Goal: Contribute content: Contribute content

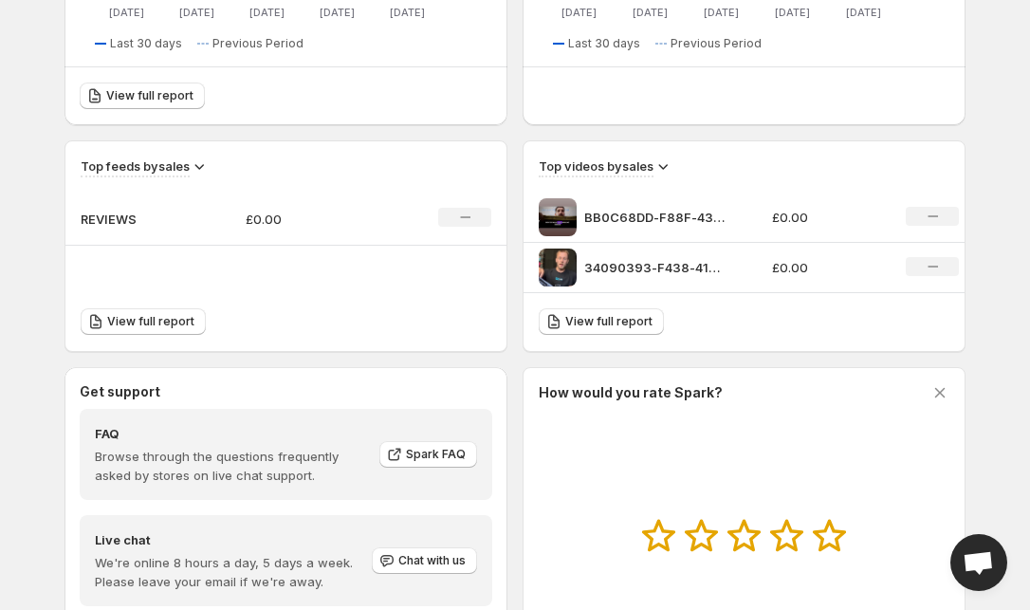
scroll to position [692, 0]
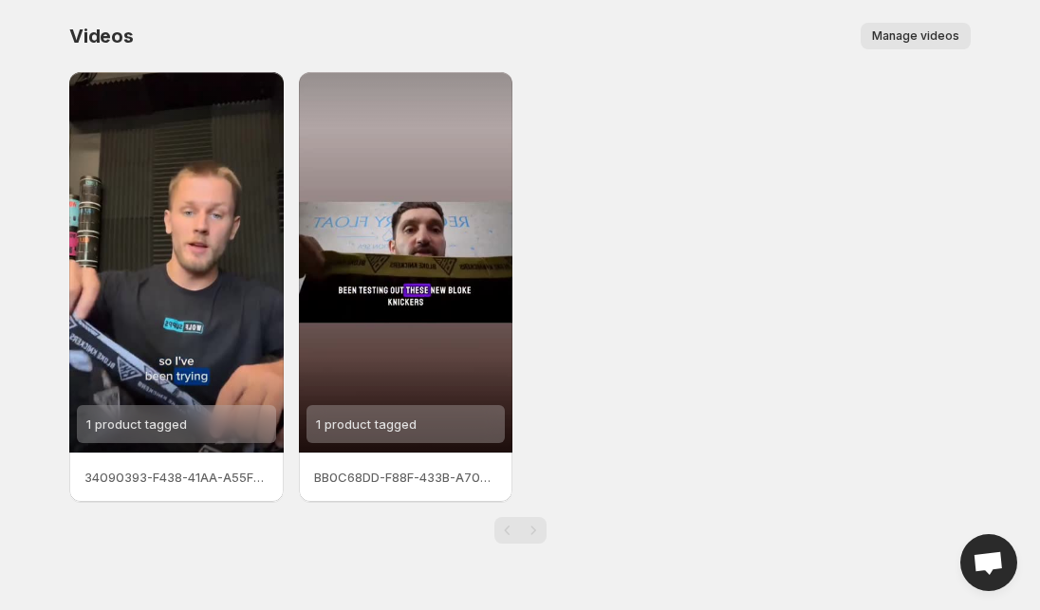
click at [934, 39] on span "Manage videos" at bounding box center [915, 35] width 87 height 15
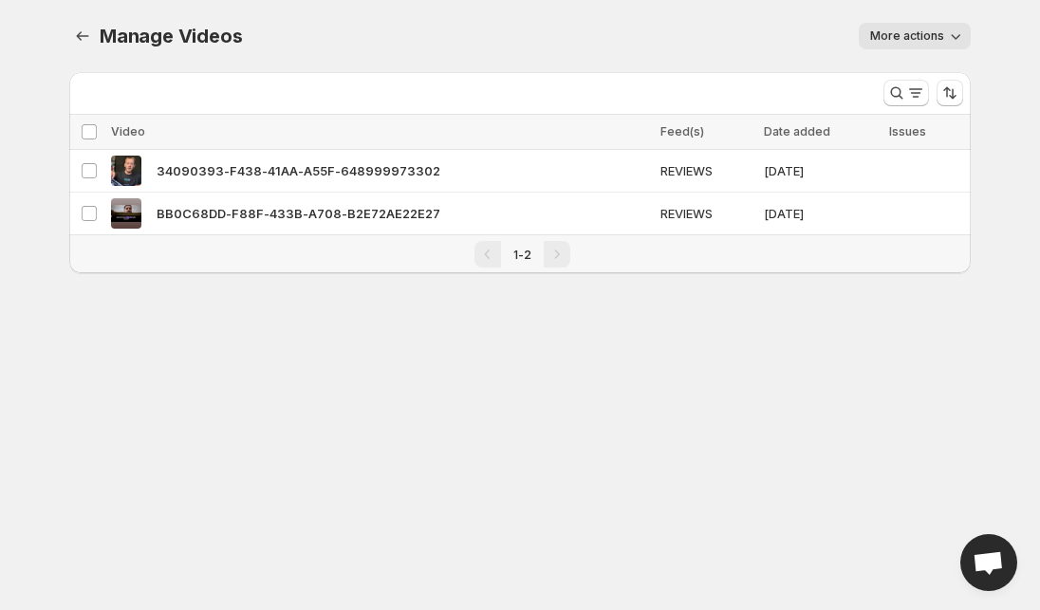
click at [937, 32] on span "More actions" at bounding box center [907, 35] width 74 height 15
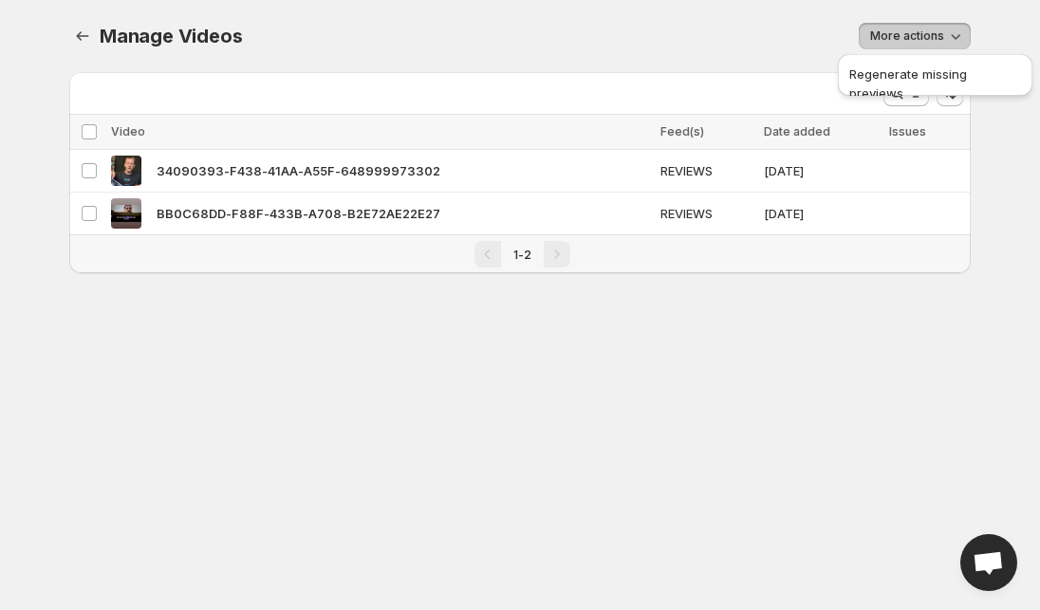
drag, startPoint x: 937, startPoint y: 32, endPoint x: 192, endPoint y: 11, distance: 745.2
click at [937, 32] on span "More actions" at bounding box center [907, 35] width 74 height 15
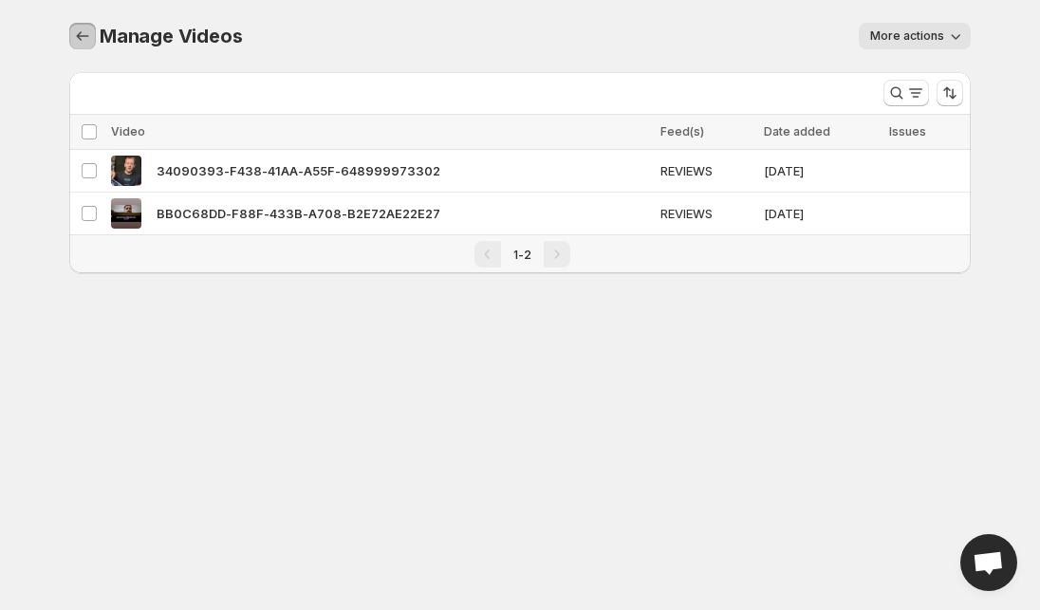
click at [74, 36] on icon "Manage Videos" at bounding box center [82, 36] width 19 height 19
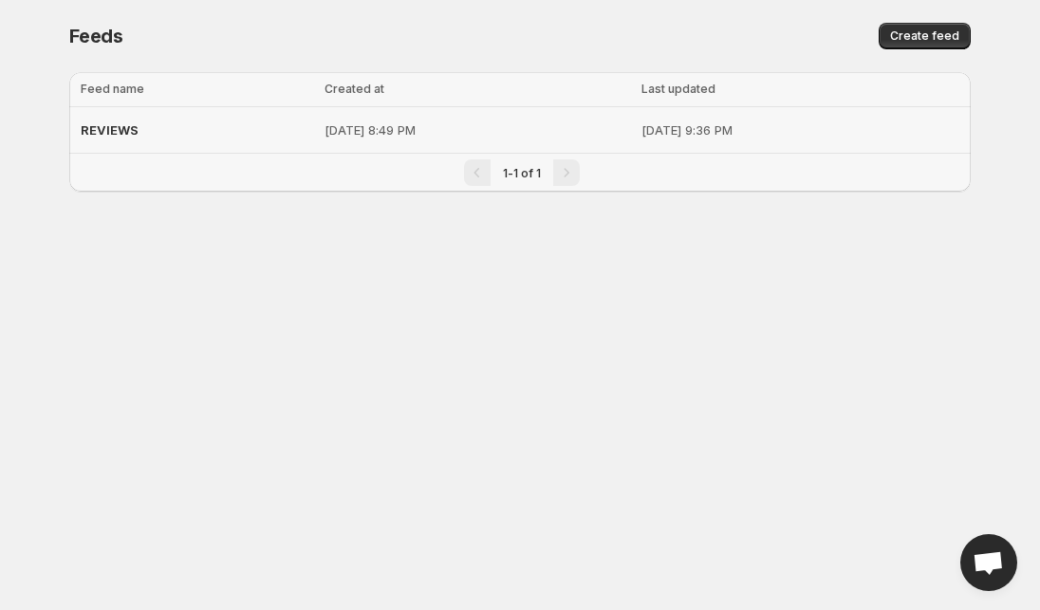
click at [636, 141] on td "[DATE] 9:36 PM" at bounding box center [803, 130] width 335 height 46
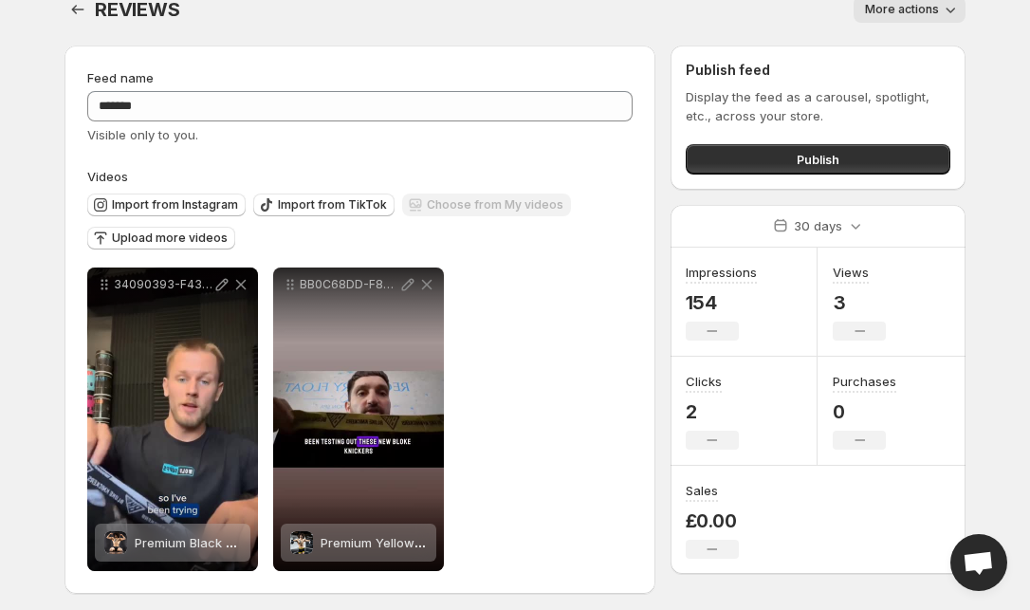
scroll to position [33, 0]
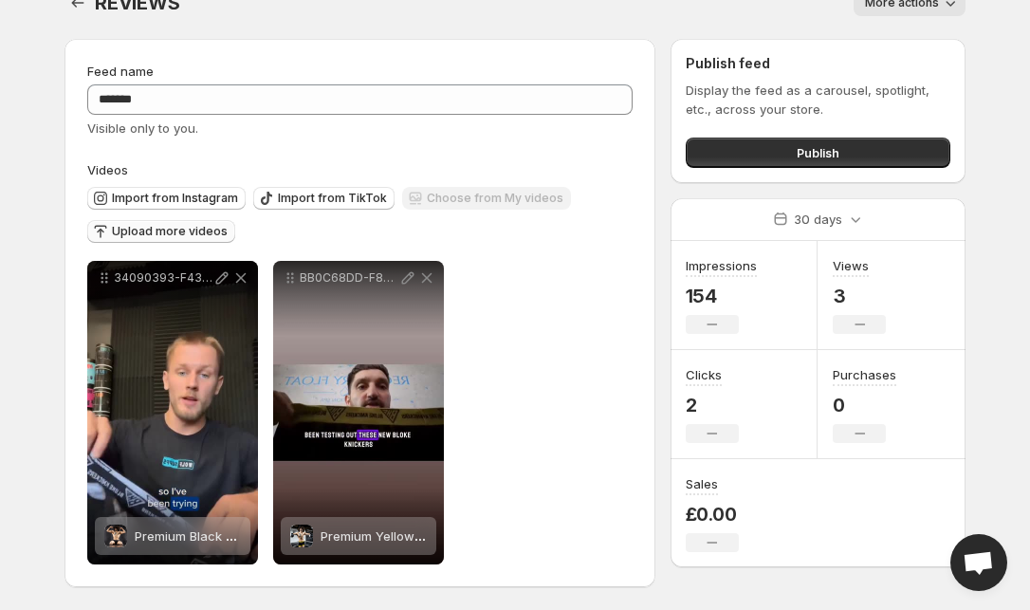
click at [189, 232] on span "Upload more videos" at bounding box center [170, 231] width 116 height 15
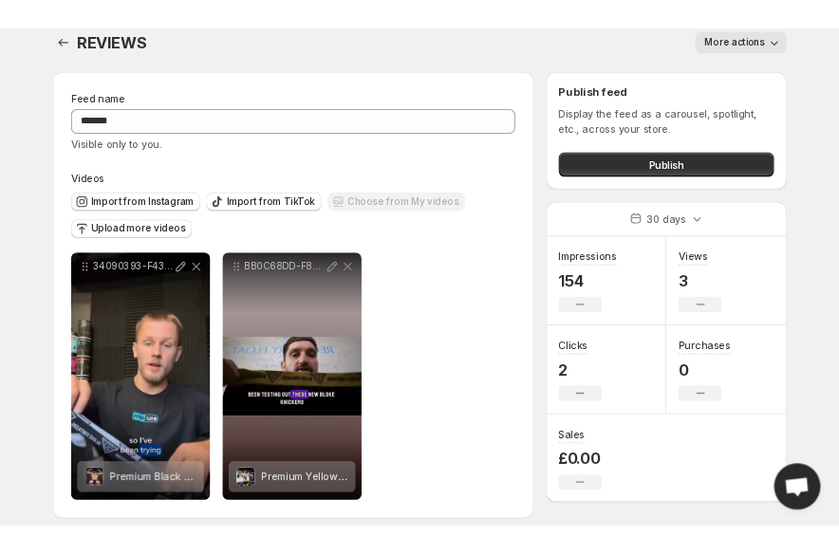
scroll to position [7, 0]
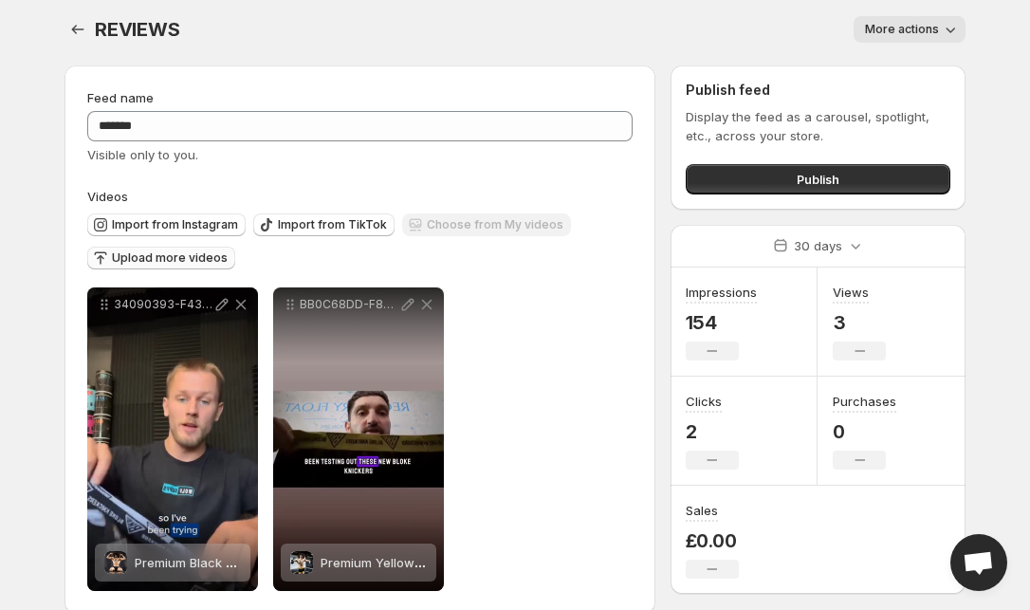
click at [143, 258] on span "Upload more videos" at bounding box center [170, 258] width 116 height 15
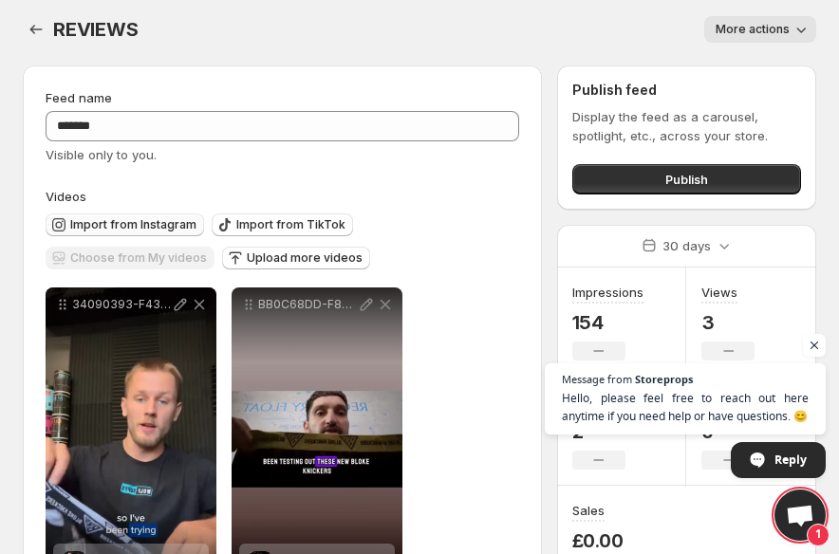
click at [185, 228] on span "Import from Instagram" at bounding box center [133, 224] width 126 height 15
click at [247, 259] on span "Upload more videos" at bounding box center [305, 258] width 116 height 15
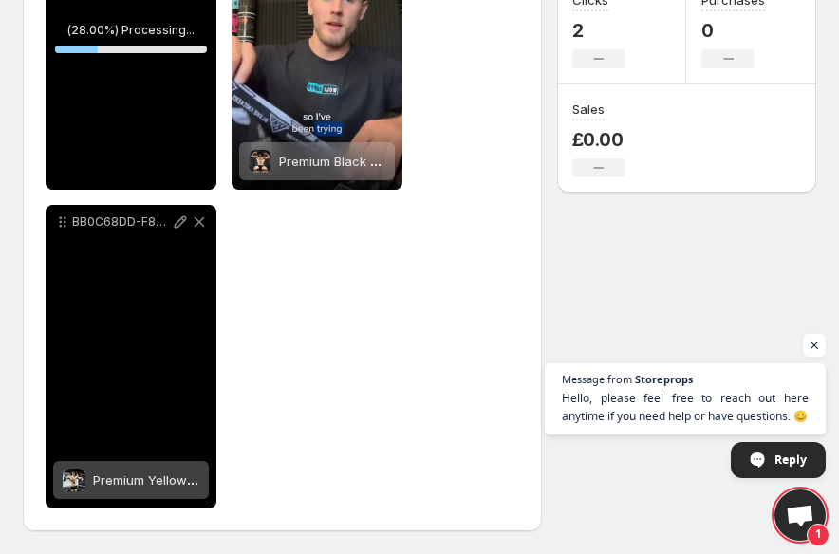
scroll to position [408, 0]
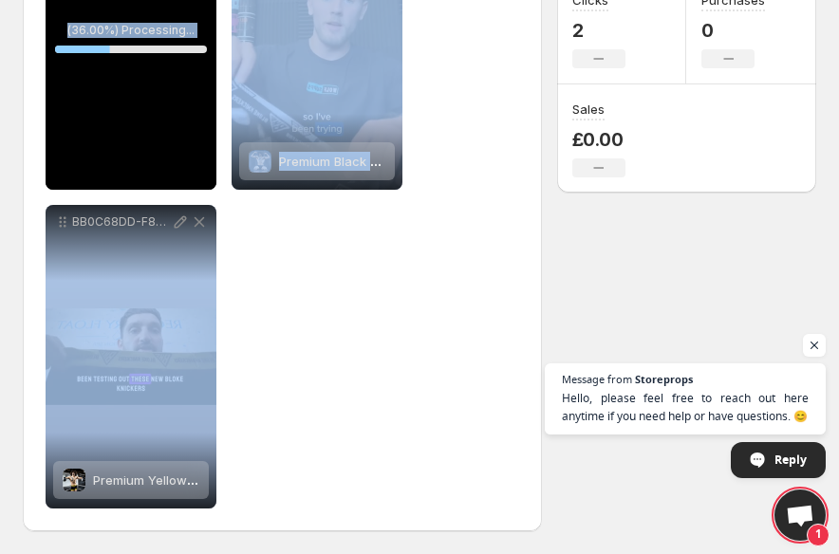
drag, startPoint x: 158, startPoint y: 131, endPoint x: 297, endPoint y: 336, distance: 247.4
click at [284, 361] on div "**********" at bounding box center [282, 197] width 473 height 622
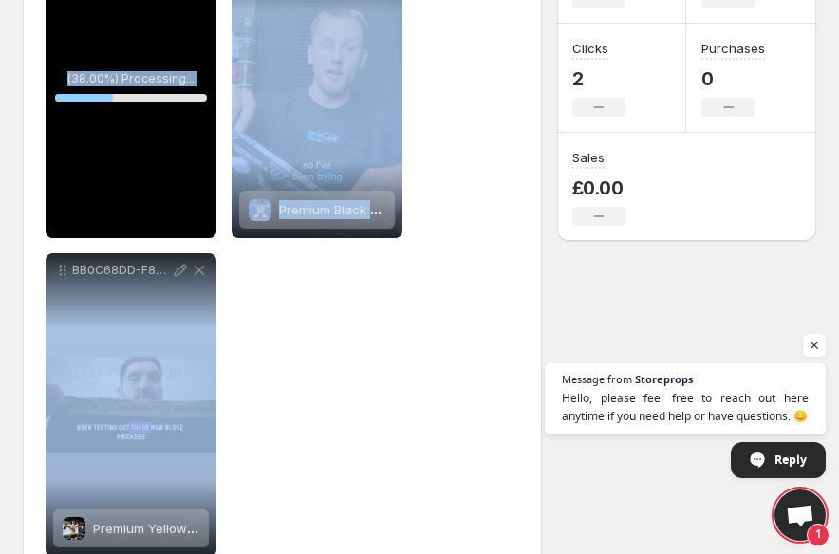
scroll to position [100, 0]
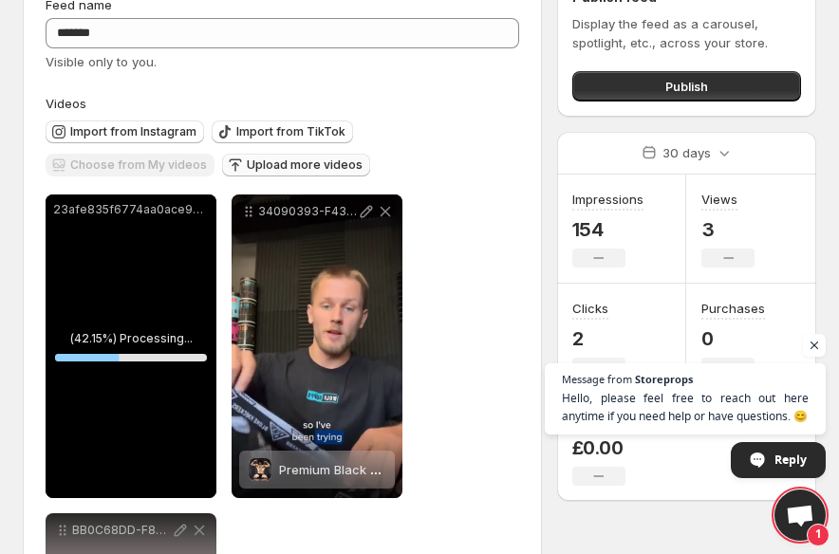
click at [172, 212] on p "23afe835f6774aa0ace99eda0748aa9f" at bounding box center [131, 209] width 156 height 15
drag, startPoint x: 444, startPoint y: 232, endPoint x: 507, endPoint y: 224, distance: 63.2
click at [446, 232] on div "**********" at bounding box center [282, 506] width 473 height 622
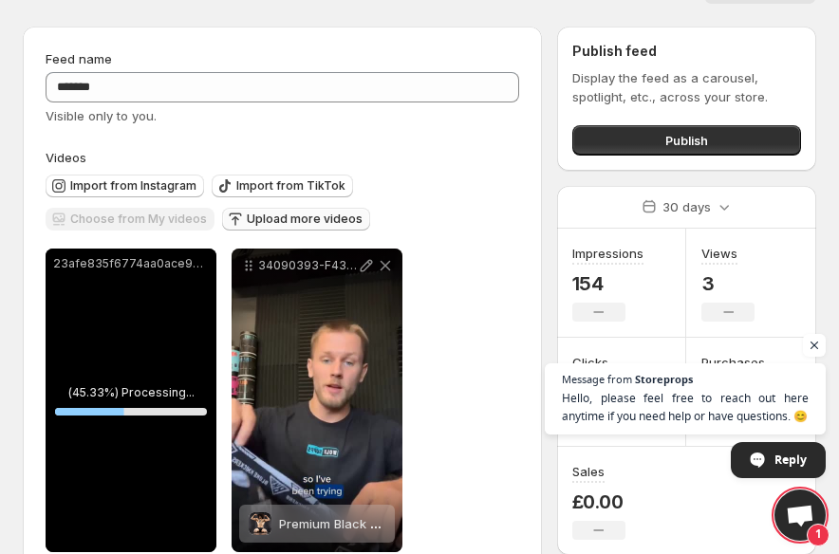
scroll to position [0, 0]
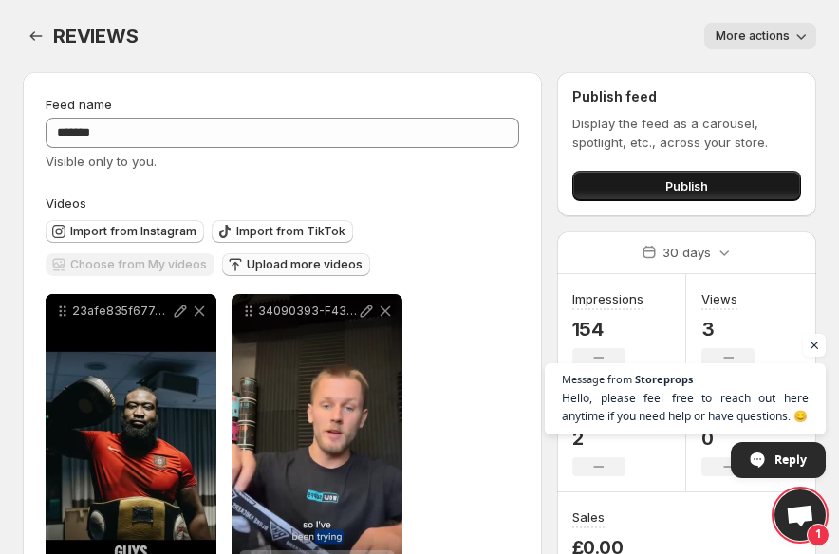
click at [706, 190] on span "Publish" at bounding box center [686, 185] width 43 height 19
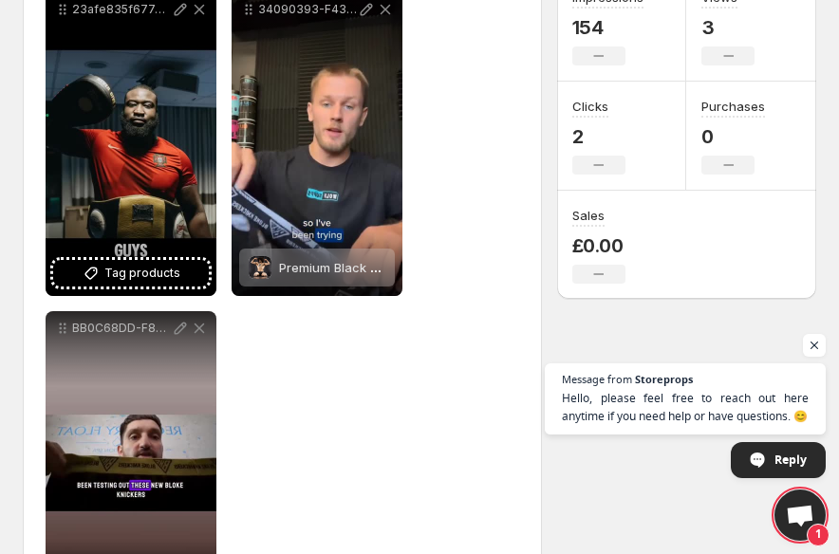
scroll to position [320, 0]
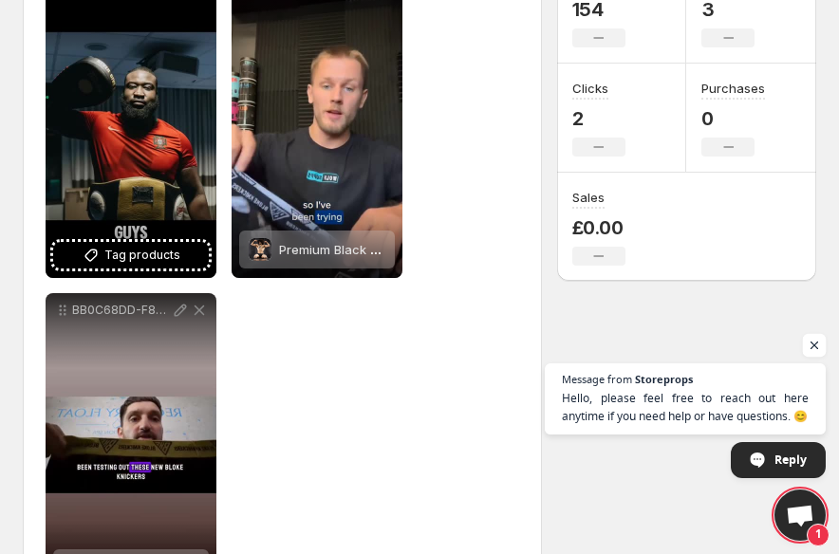
click at [811, 348] on span "Open chat" at bounding box center [815, 346] width 24 height 24
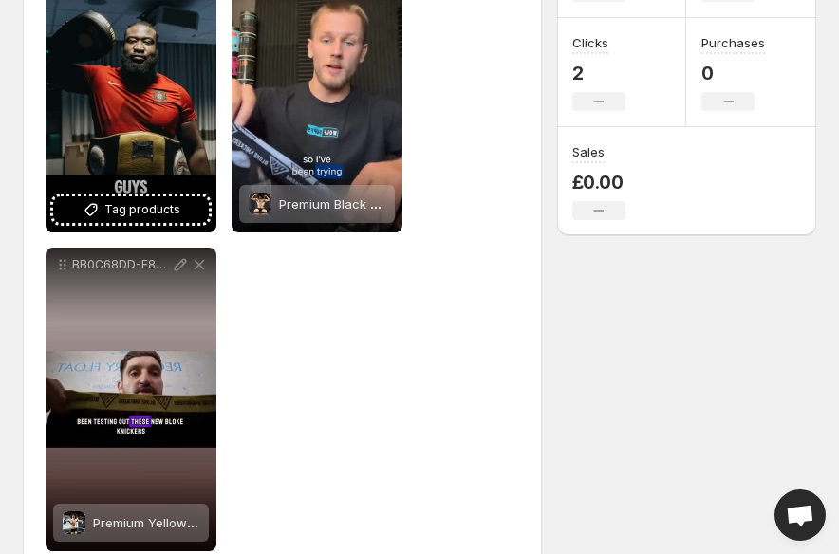
scroll to position [340, 0]
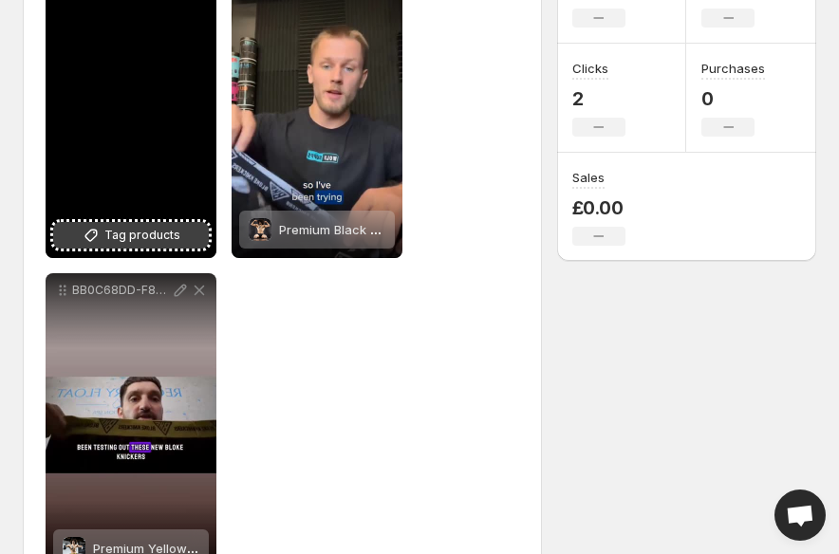
click at [116, 239] on span "Tag products" at bounding box center [142, 235] width 76 height 19
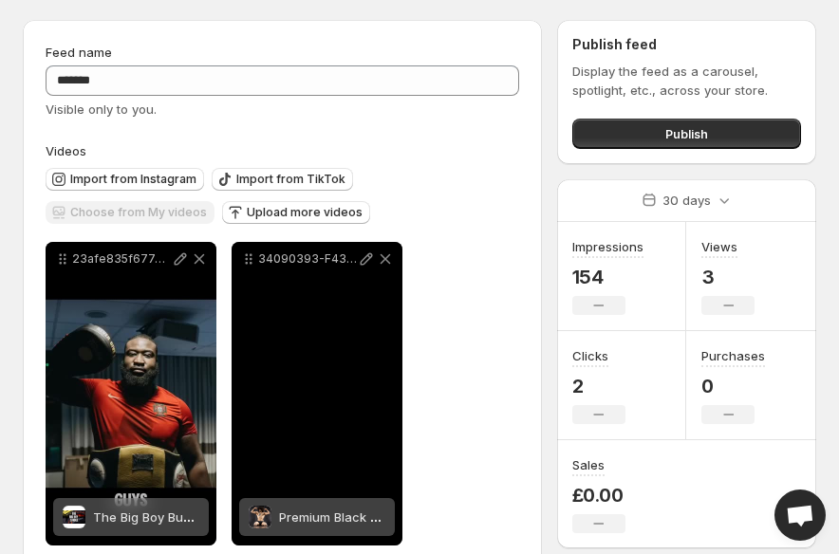
scroll to position [44, 0]
